Goal: Transaction & Acquisition: Obtain resource

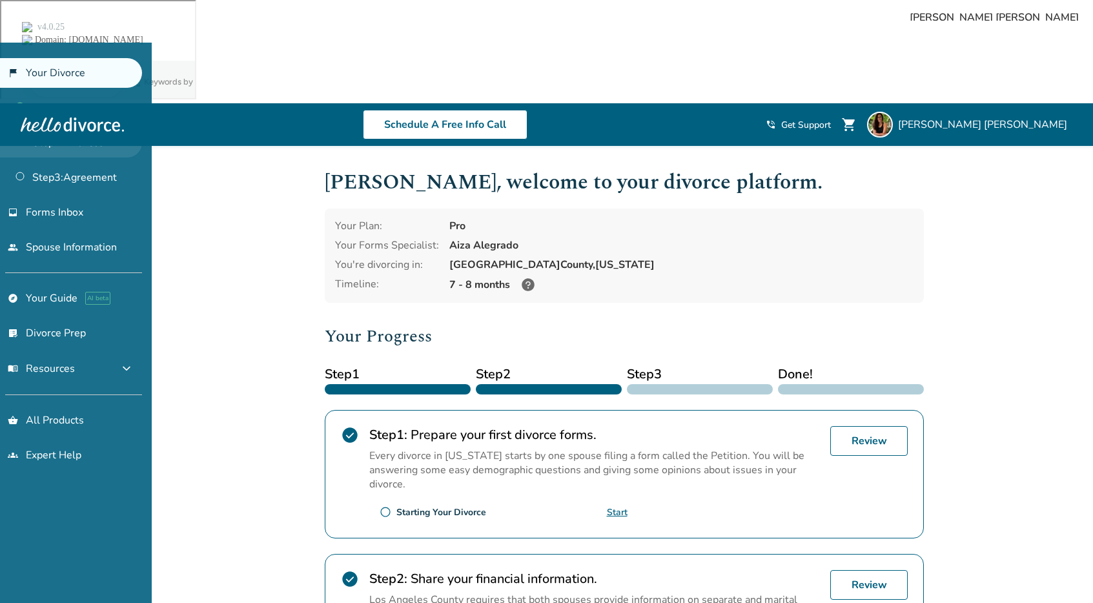
click at [44, 139] on link "Step 2 : Finances" at bounding box center [71, 143] width 142 height 30
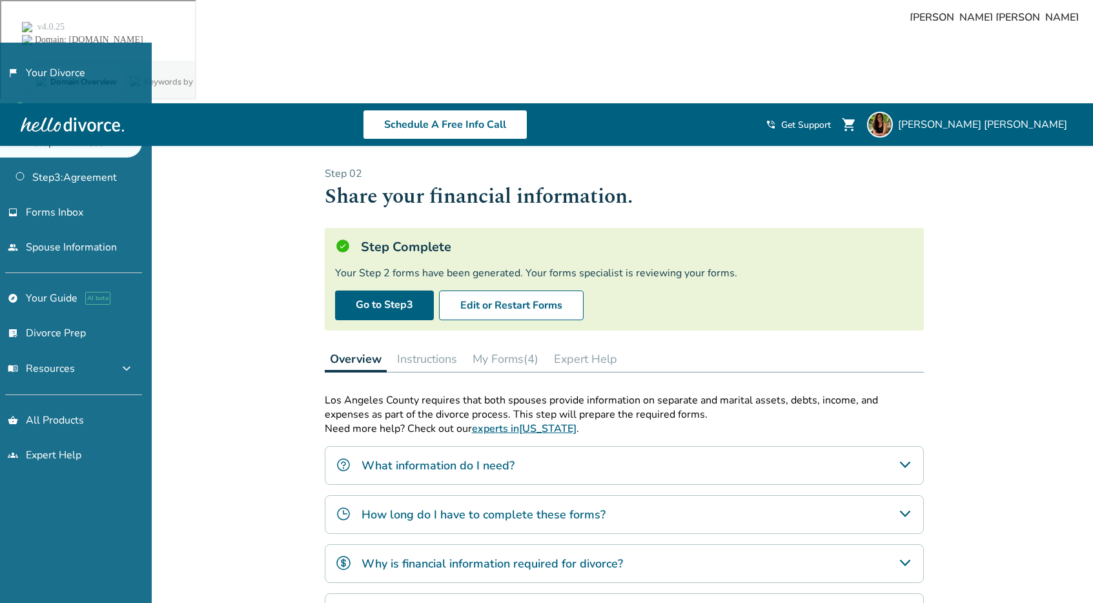
click at [514, 346] on button "My Forms (4)" at bounding box center [505, 359] width 76 height 26
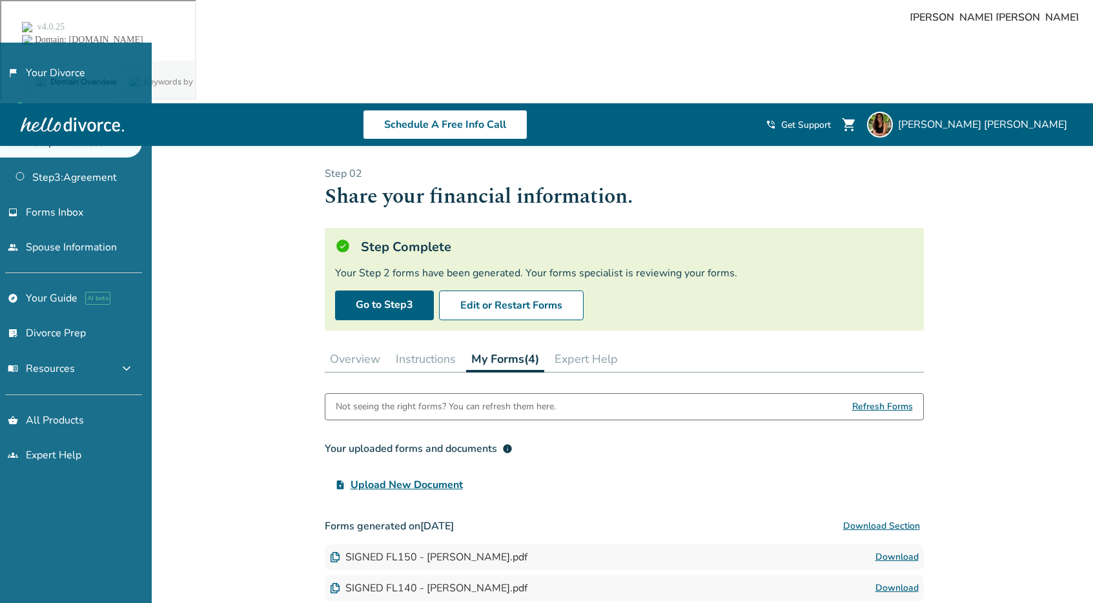
click at [910, 580] on link "Download" at bounding box center [896, 587] width 43 height 15
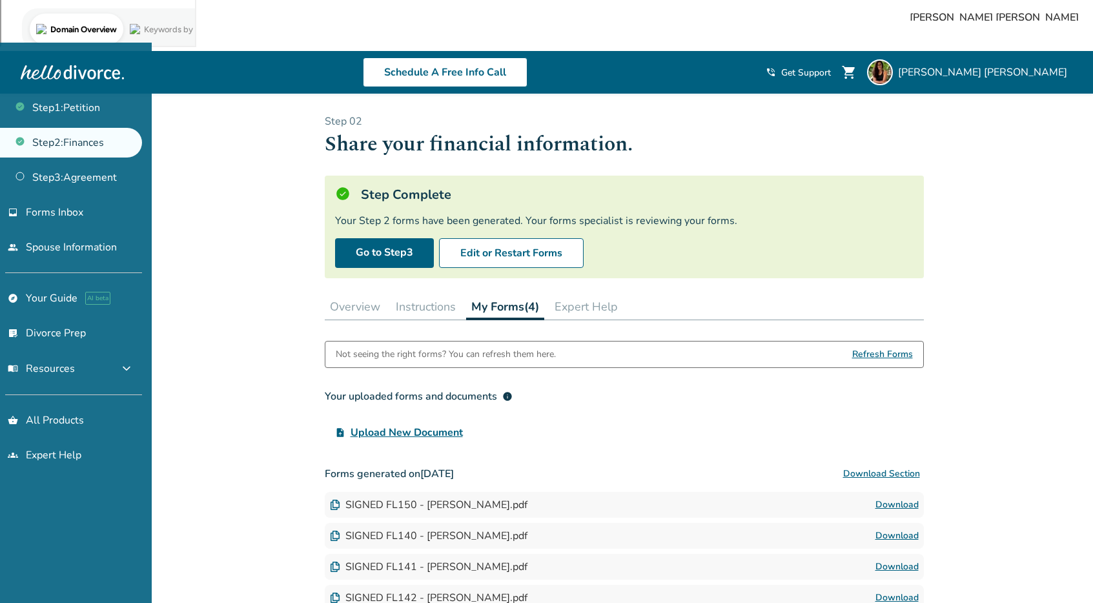
scroll to position [80, 0]
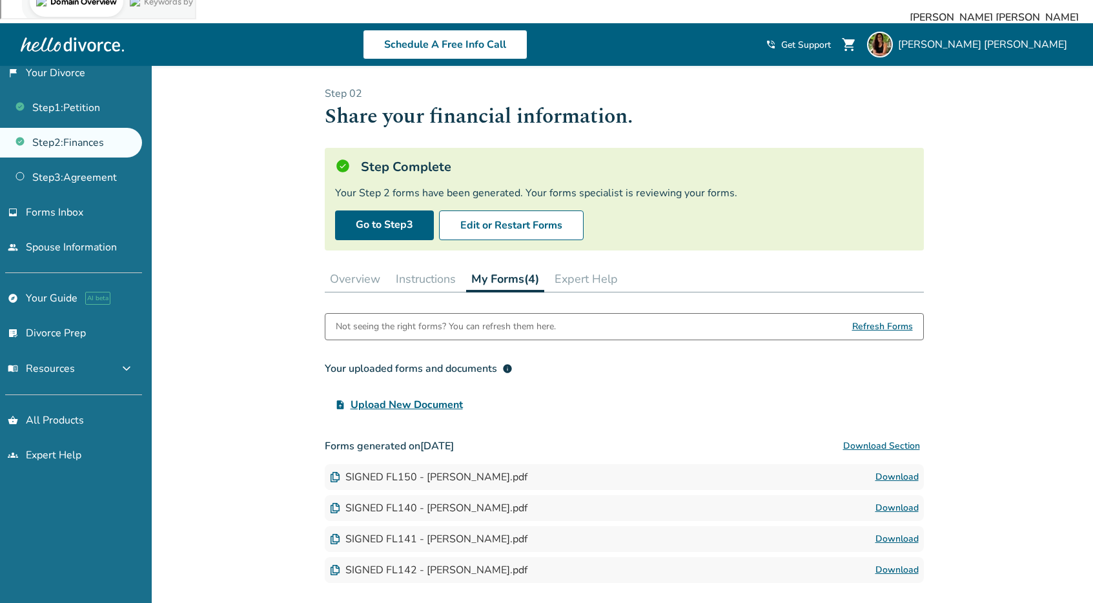
click at [891, 469] on link "Download" at bounding box center [896, 476] width 43 height 15
click at [911, 500] on link "Download" at bounding box center [896, 507] width 43 height 15
click at [902, 500] on link "Download" at bounding box center [896, 507] width 43 height 15
click at [889, 562] on link "Download" at bounding box center [896, 569] width 43 height 15
